Goal: Transaction & Acquisition: Obtain resource

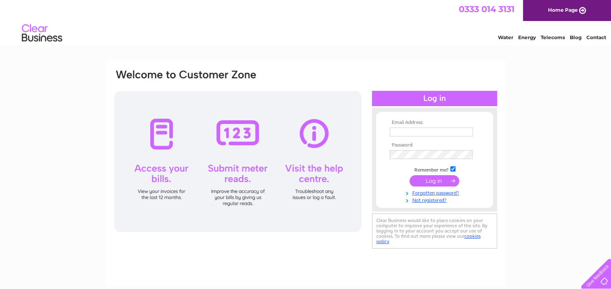
click at [404, 130] on input "text" at bounding box center [430, 132] width 83 height 9
type input "[EMAIL_ADDRESS][DOMAIN_NAME]"
click at [436, 181] on input "submit" at bounding box center [434, 181] width 50 height 11
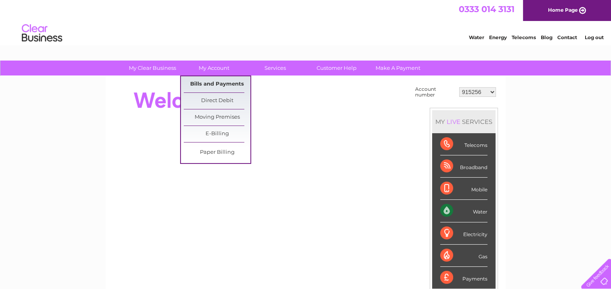
click at [217, 82] on link "Bills and Payments" at bounding box center [217, 84] width 67 height 16
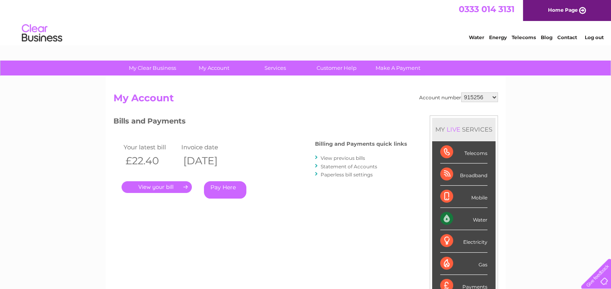
click at [168, 186] on link "." at bounding box center [156, 187] width 70 height 12
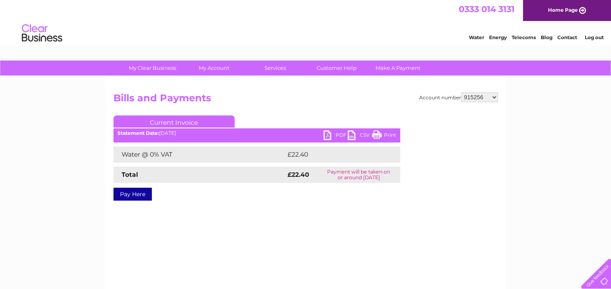
click at [378, 134] on link "Print" at bounding box center [384, 136] width 24 height 12
click at [329, 134] on link "PDF" at bounding box center [335, 136] width 24 height 12
click at [494, 97] on select "915256 30309043" at bounding box center [479, 97] width 37 height 10
select select "30309043"
click at [461, 92] on select "915256 30309043" at bounding box center [479, 97] width 37 height 10
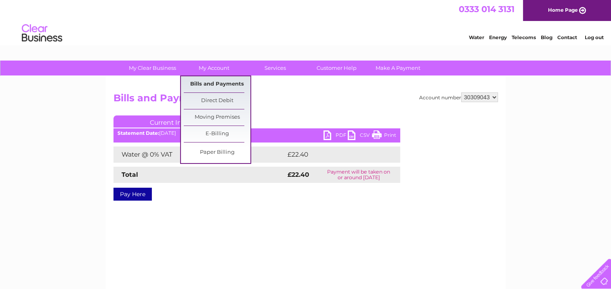
click at [216, 82] on link "Bills and Payments" at bounding box center [217, 84] width 67 height 16
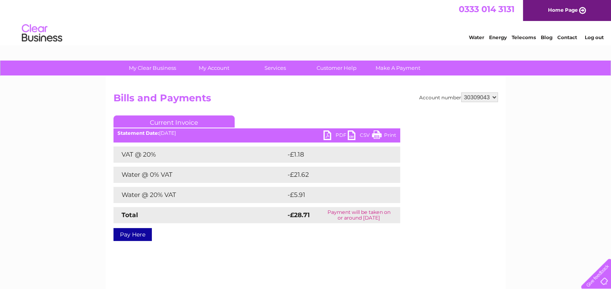
click at [326, 134] on link "PDF" at bounding box center [335, 136] width 24 height 12
click at [591, 34] on link "Log out" at bounding box center [593, 37] width 19 height 6
